Goal: Check status: Check status

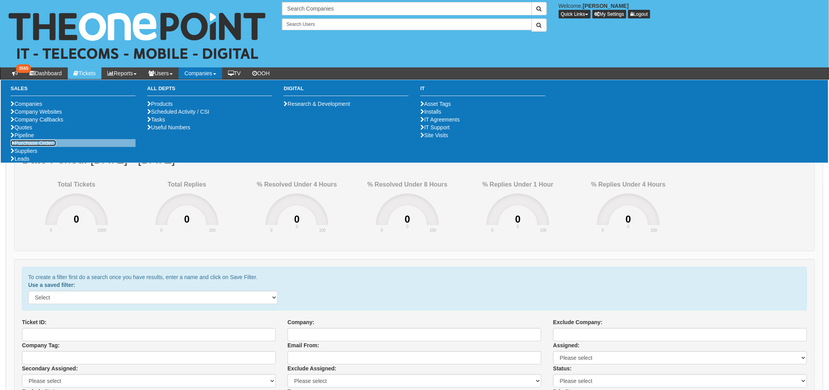
click at [29, 146] on link "Purchase Orders" at bounding box center [33, 143] width 45 height 6
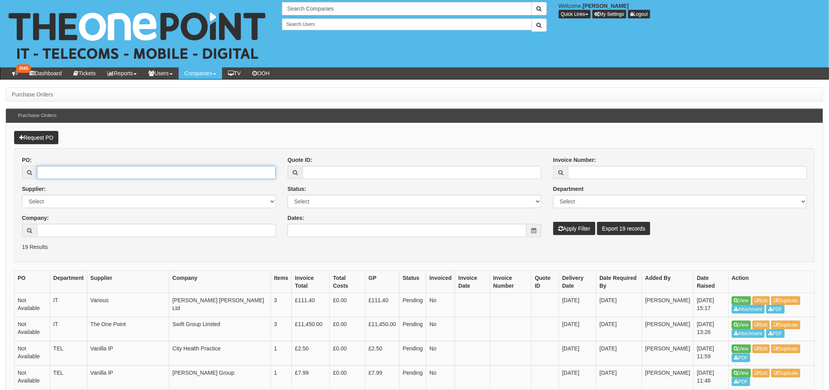
click at [69, 169] on input "PO:" at bounding box center [156, 172] width 239 height 13
type input "19564"
click at [578, 230] on button "Apply Filter" at bounding box center [574, 228] width 42 height 13
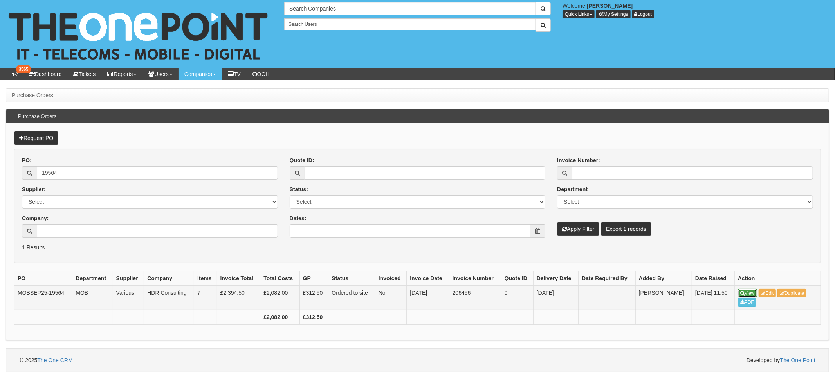
click at [745, 294] on link "View" at bounding box center [747, 293] width 19 height 9
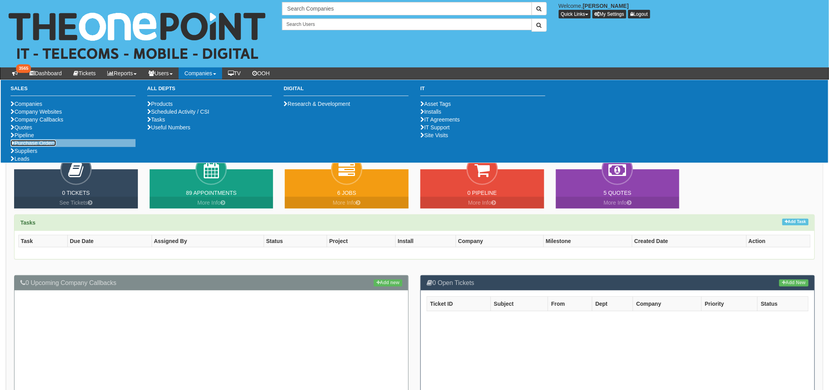
click at [49, 146] on link "Purchase Orders" at bounding box center [33, 143] width 45 height 6
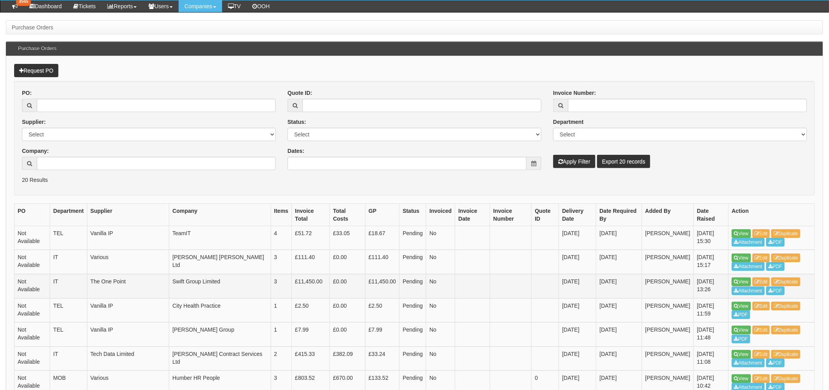
scroll to position [87, 0]
